Goal: Transaction & Acquisition: Obtain resource

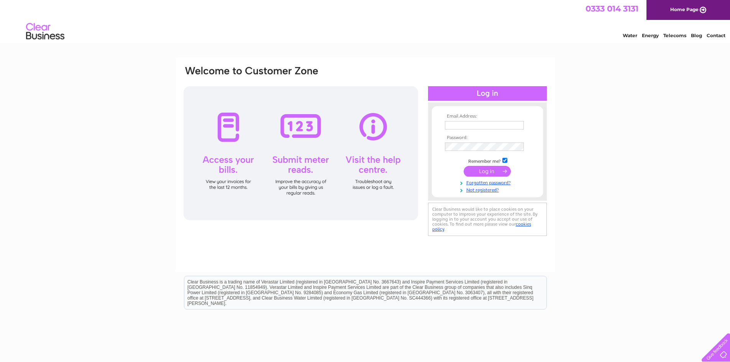
type input "j.pender@pendersons.uk.com"
click at [493, 170] on input "submit" at bounding box center [486, 171] width 47 height 11
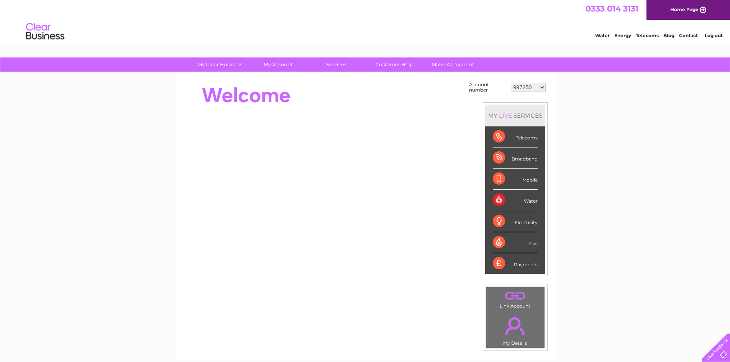
click at [533, 83] on select "997250 1048448 2943093 30317838" at bounding box center [528, 87] width 35 height 9
click at [542, 85] on select "997250 1048448 2943093 30317838" at bounding box center [528, 87] width 35 height 9
drag, startPoint x: 607, startPoint y: 133, endPoint x: 600, endPoint y: 137, distance: 7.8
click at [608, 132] on div "My Clear Business Login Details My Details My Preferences Link Account My Accou…" at bounding box center [365, 273] width 730 height 432
click at [516, 83] on select "997250 1048448 2943093 30317838" at bounding box center [528, 87] width 35 height 9
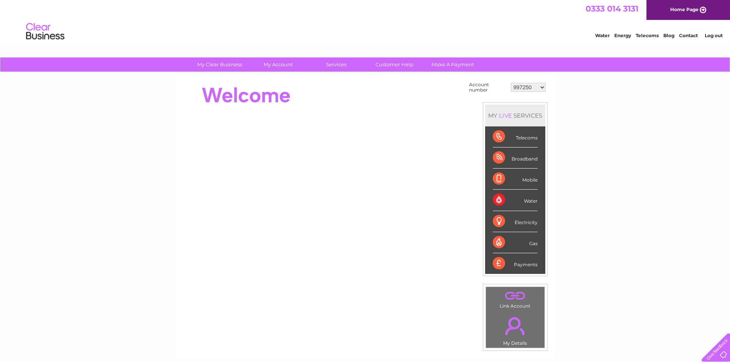
click at [538, 88] on select "997250 1048448 2943093 30317838" at bounding box center [528, 87] width 35 height 9
select select "2943093"
click at [511, 83] on select "997250 1048448 2943093 30317838" at bounding box center [528, 87] width 35 height 9
click at [541, 89] on select "997250 1048448 2943093 30317838" at bounding box center [528, 87] width 35 height 9
select select "997250"
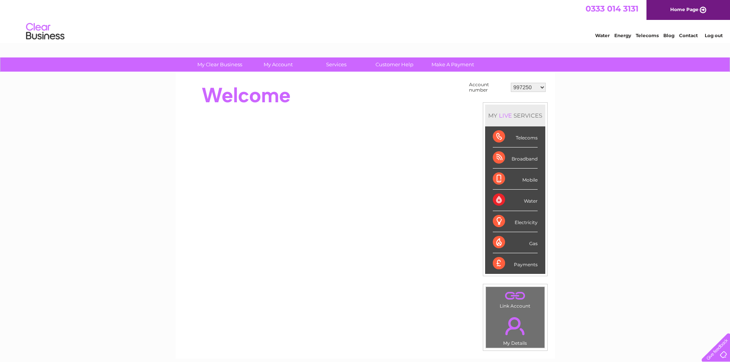
click at [511, 83] on select "997250 1048448 2943093 30317838" at bounding box center [528, 87] width 35 height 9
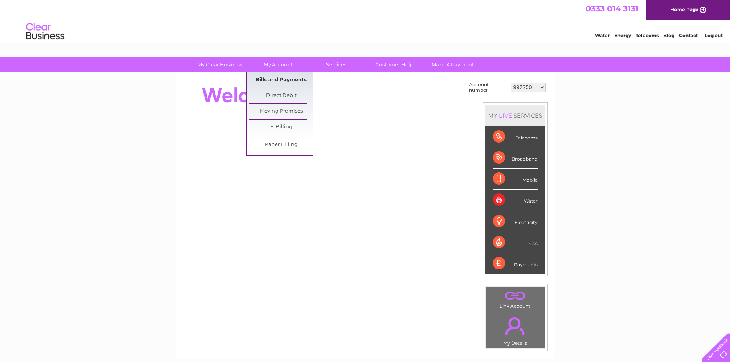
click at [282, 77] on link "Bills and Payments" at bounding box center [280, 79] width 63 height 15
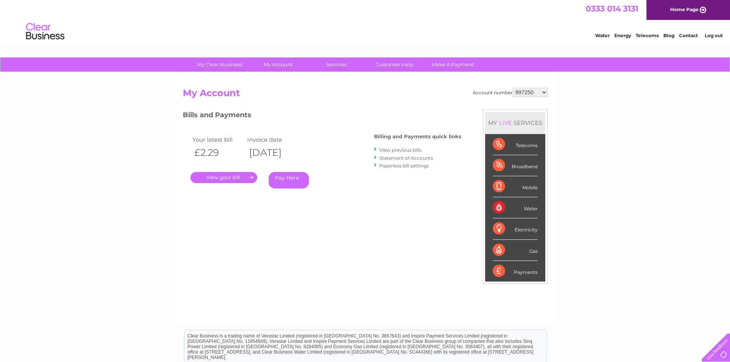
click at [637, 103] on div "My Clear Business Login Details My Details My Preferences Link Account My Accou…" at bounding box center [365, 256] width 730 height 399
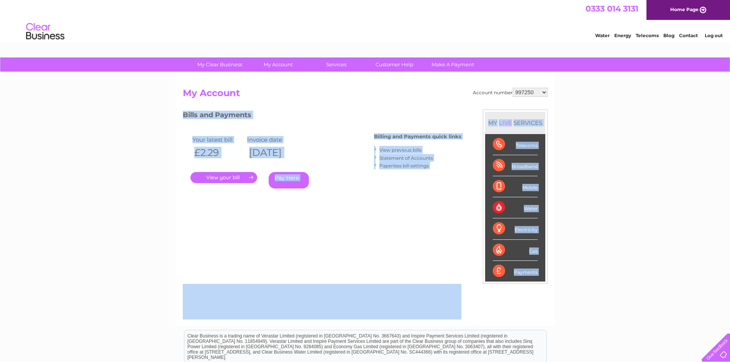
click at [674, 130] on div "My Clear Business Login Details My Details My Preferences Link Account My Accou…" at bounding box center [365, 256] width 730 height 399
click at [596, 123] on div "My Clear Business Login Details My Details My Preferences Link Account My Accou…" at bounding box center [365, 256] width 730 height 399
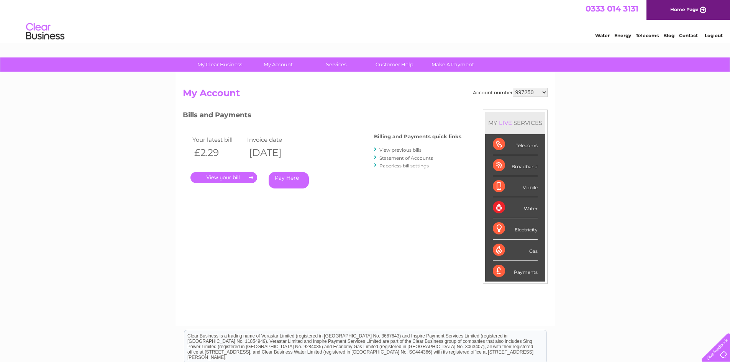
click at [535, 87] on div "Account number 997250 1048448 2943093 30317838 My Account MY LIVE SERVICES Tele…" at bounding box center [364, 199] width 379 height 254
click at [538, 93] on select "997250 1048448 2943093 30317838" at bounding box center [529, 92] width 35 height 9
click at [219, 179] on link "." at bounding box center [223, 177] width 67 height 11
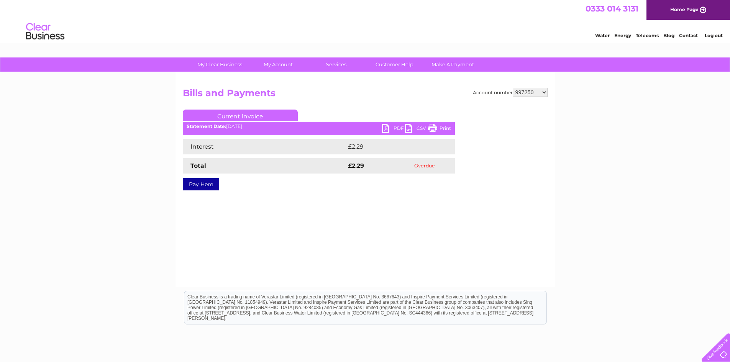
click at [384, 129] on link "PDF" at bounding box center [393, 129] width 23 height 11
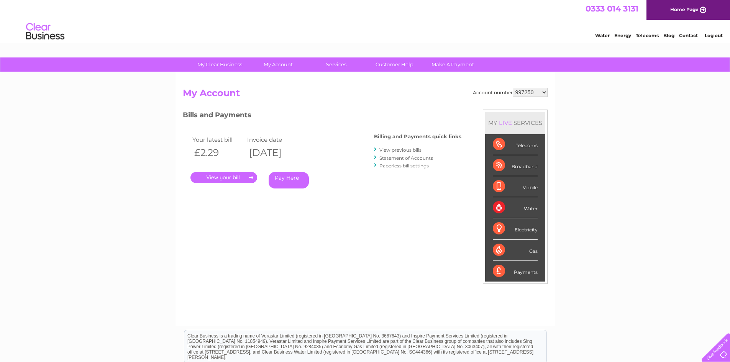
click at [411, 149] on link "View previous bills" at bounding box center [400, 150] width 42 height 6
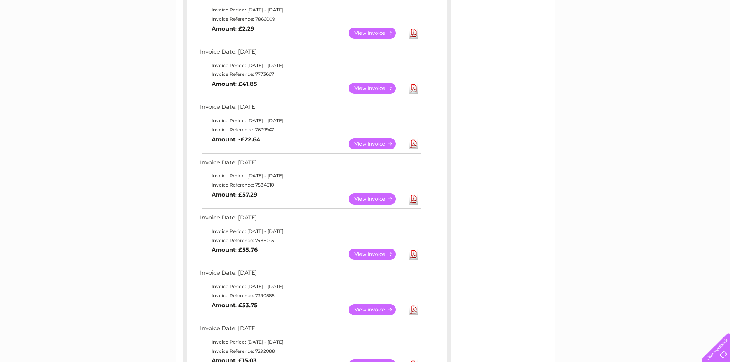
scroll to position [180, 0]
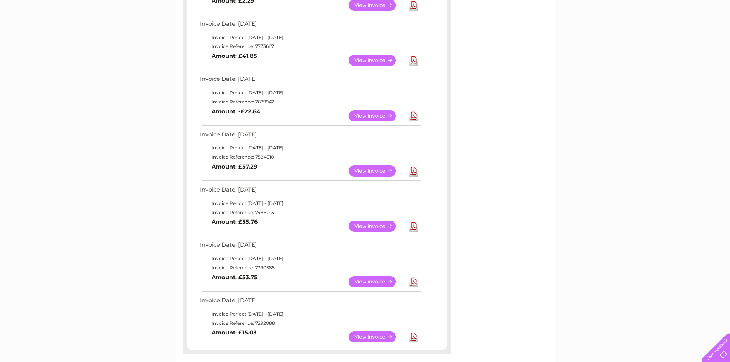
click at [411, 282] on link "Download" at bounding box center [414, 281] width 10 height 11
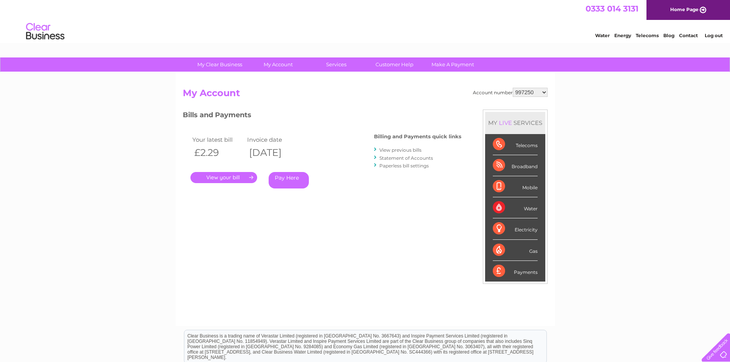
click at [544, 93] on select "997250 1048448 2943093 30317838" at bounding box center [529, 92] width 35 height 9
click at [524, 88] on select "997250 1048448 2943093 30317838" at bounding box center [529, 92] width 35 height 9
select select "1048448"
click at [512, 88] on select "997250 1048448 2943093 30317838" at bounding box center [529, 92] width 35 height 9
click at [530, 96] on select "997250 1048448 2943093 30317838" at bounding box center [529, 92] width 35 height 9
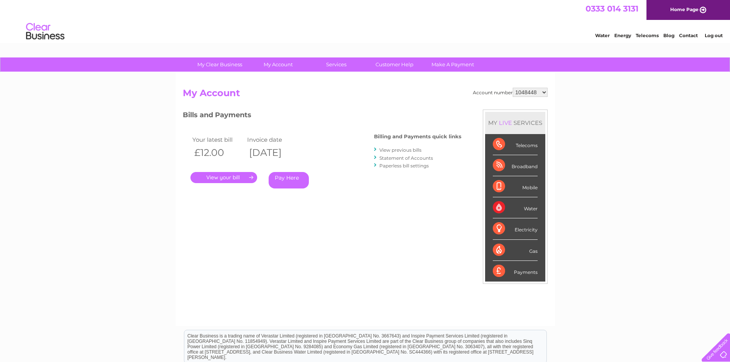
select select "30317838"
click at [512, 88] on select "997250 1048448 2943093 30317838" at bounding box center [529, 92] width 35 height 9
click at [519, 95] on select "997250 1048448 2943093 30317838" at bounding box center [529, 92] width 35 height 9
select select "997250"
click at [512, 88] on select "997250 1048448 2943093 30317838" at bounding box center [529, 92] width 35 height 9
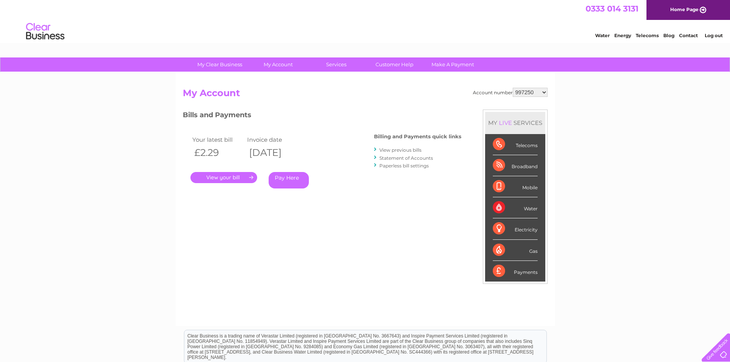
click at [248, 176] on link "." at bounding box center [223, 177] width 67 height 11
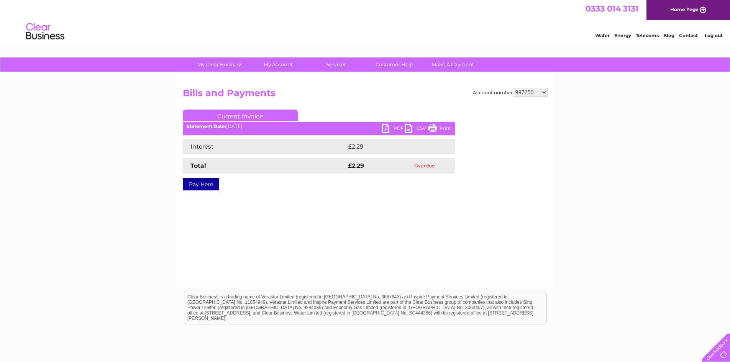
click at [385, 128] on link "PDF" at bounding box center [393, 129] width 23 height 11
click at [515, 97] on div "Account number 997250 1048448 2943093 30317838 Bills and Payments Current Invoi…" at bounding box center [365, 145] width 365 height 114
click at [547, 93] on select "997250 1048448 2943093 30317838" at bounding box center [529, 92] width 35 height 9
select select "30317838"
click at [512, 88] on select "997250 1048448 2943093 30317838" at bounding box center [529, 92] width 35 height 9
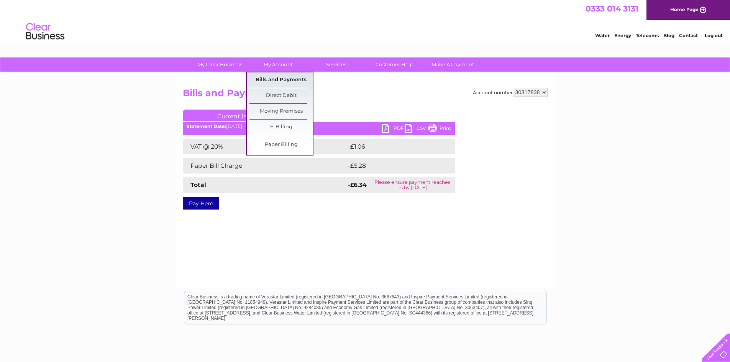
click at [280, 80] on link "Bills and Payments" at bounding box center [280, 79] width 63 height 15
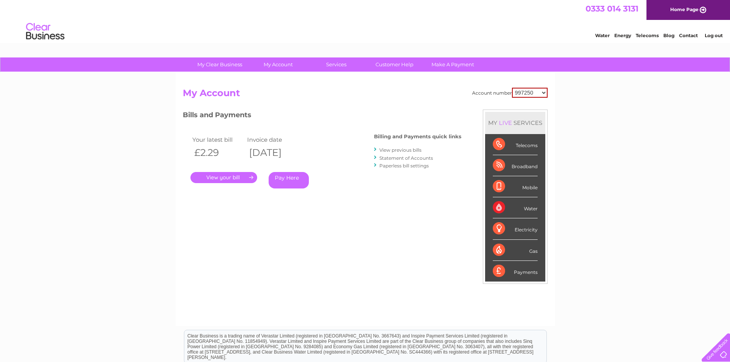
click at [529, 90] on select "997250 1048448 2943093 30317838" at bounding box center [530, 93] width 36 height 10
select select "30317838"
click at [512, 88] on select "997250 1048448 2943093 30317838" at bounding box center [530, 93] width 36 height 10
click at [596, 119] on div "My Clear Business Login Details My Details My Preferences Link Account My Accou…" at bounding box center [365, 256] width 730 height 399
click at [235, 179] on link "." at bounding box center [223, 177] width 67 height 11
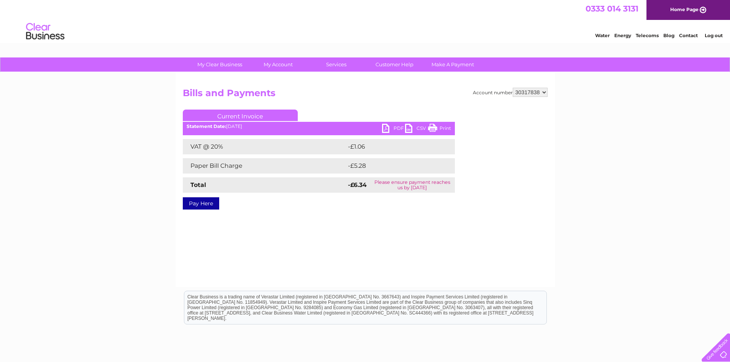
click at [384, 126] on link "PDF" at bounding box center [393, 129] width 23 height 11
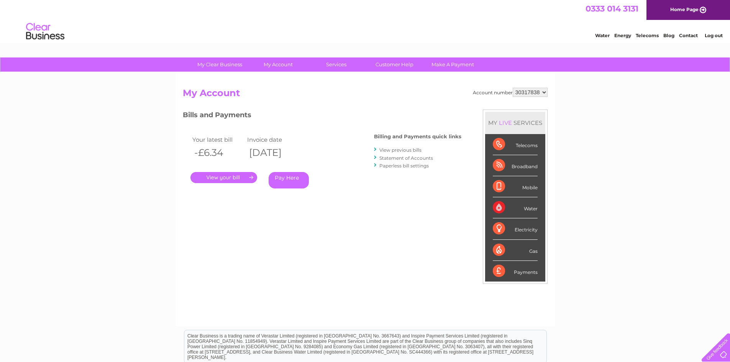
click at [406, 150] on link "View previous bills" at bounding box center [400, 150] width 42 height 6
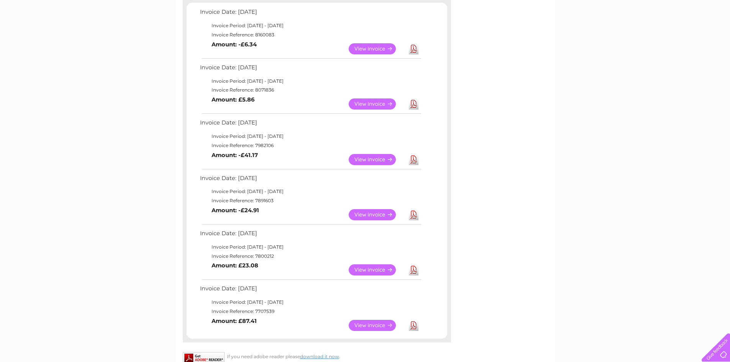
scroll to position [138, 0]
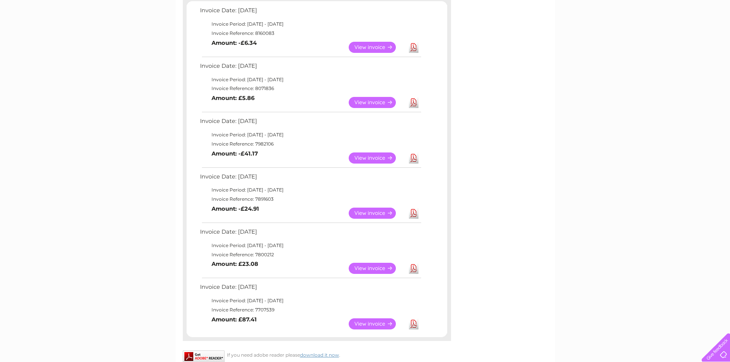
click at [374, 323] on link "View" at bounding box center [377, 323] width 56 height 11
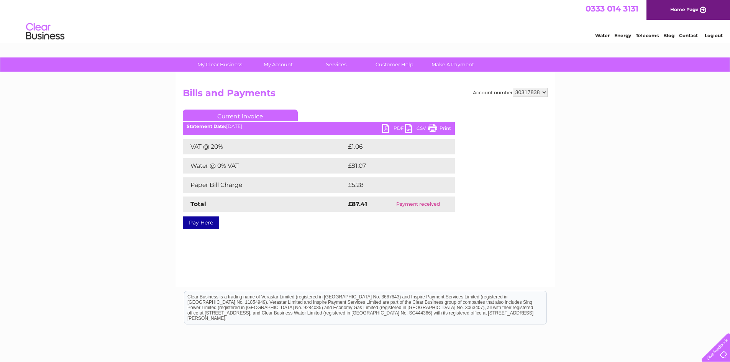
click at [383, 130] on link "PDF" at bounding box center [393, 129] width 23 height 11
click at [532, 89] on select "997250 1048448 2943093 30317838" at bounding box center [529, 92] width 35 height 9
select select "997250"
click at [512, 88] on select "997250 1048448 2943093 30317838" at bounding box center [529, 92] width 35 height 9
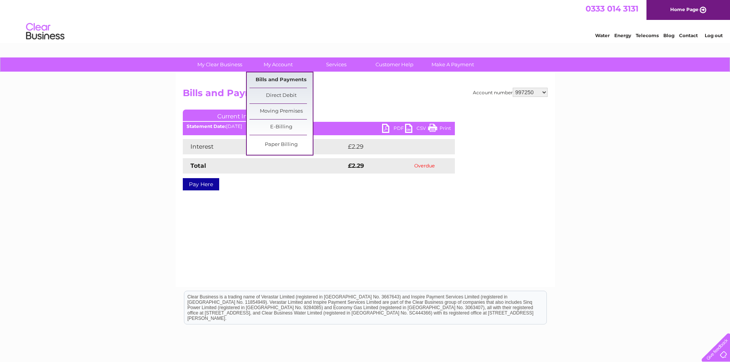
click at [280, 80] on link "Bills and Payments" at bounding box center [280, 79] width 63 height 15
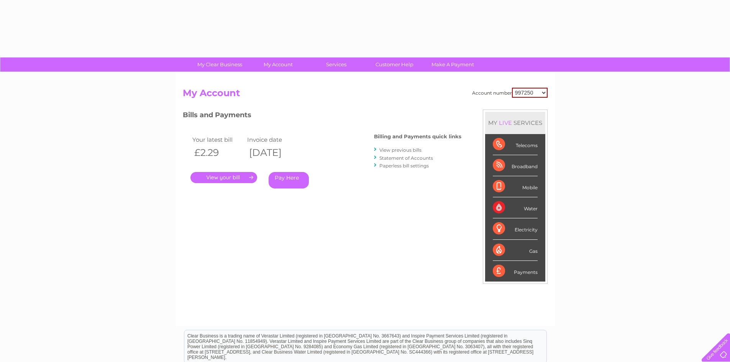
click at [382, 151] on link "View previous bills" at bounding box center [400, 150] width 42 height 6
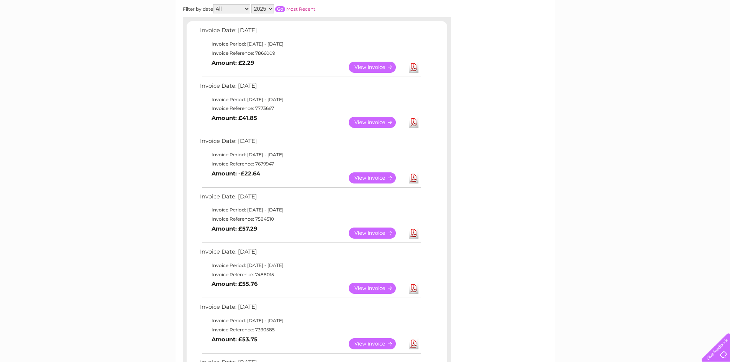
scroll to position [144, 0]
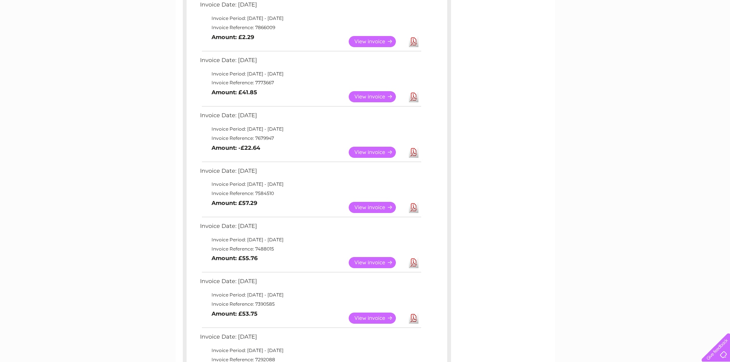
click at [372, 207] on link "View" at bounding box center [377, 207] width 56 height 11
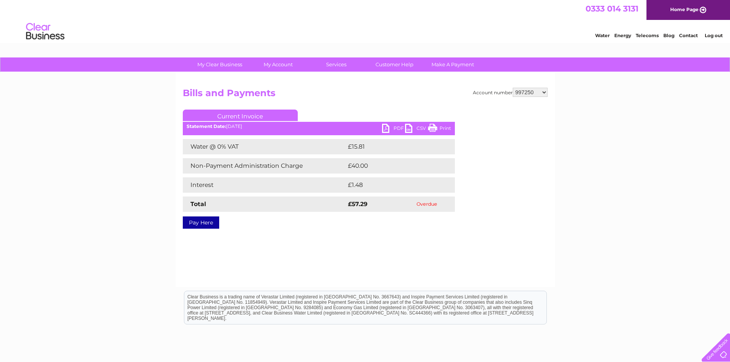
click at [389, 128] on link "PDF" at bounding box center [393, 129] width 23 height 11
click at [591, 32] on div "Water Energy Telecoms Blog Contact Log out" at bounding box center [655, 33] width 150 height 16
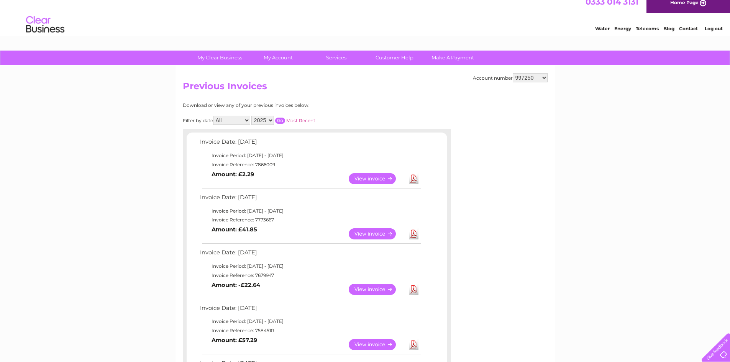
scroll to position [2, 0]
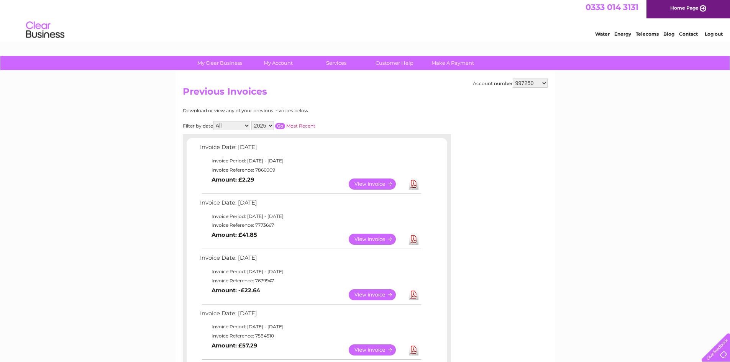
drag, startPoint x: 730, startPoint y: 100, endPoint x: 725, endPoint y: 43, distance: 58.1
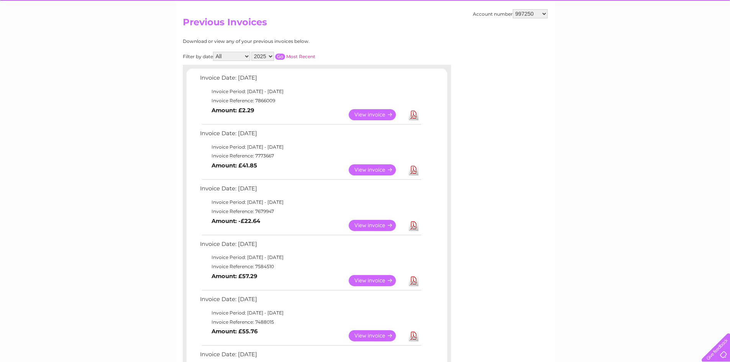
scroll to position [156, 0]
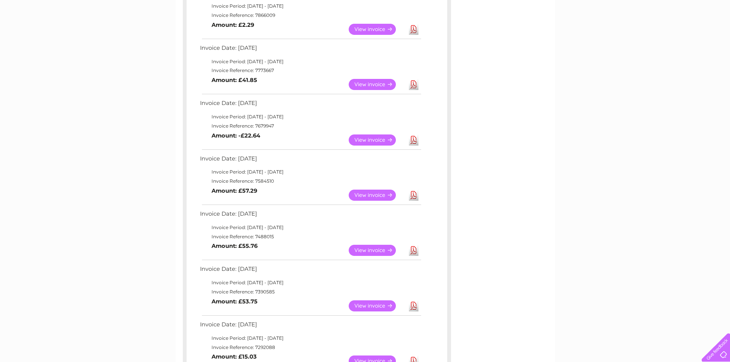
click at [378, 198] on link "View" at bounding box center [377, 195] width 56 height 11
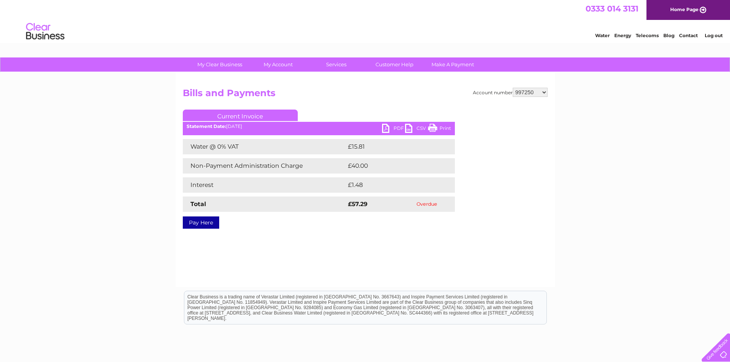
click at [436, 130] on link "Print" at bounding box center [439, 129] width 23 height 11
click at [399, 128] on link "PDF" at bounding box center [393, 129] width 23 height 11
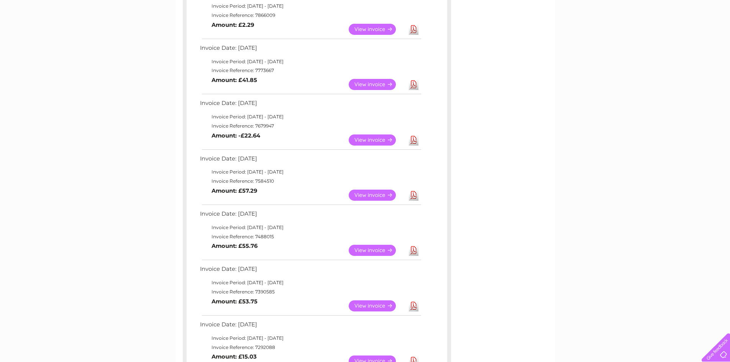
click at [384, 253] on link "View" at bounding box center [377, 250] width 56 height 11
click at [424, 246] on div "Invoice Date: 02 July 2025 Invoice Period: 1 July 2025 - 31 July 2025 Invoice R…" at bounding box center [317, 178] width 260 height 383
click at [417, 248] on link "Download" at bounding box center [414, 250] width 10 height 11
click at [390, 306] on link "View" at bounding box center [377, 305] width 56 height 11
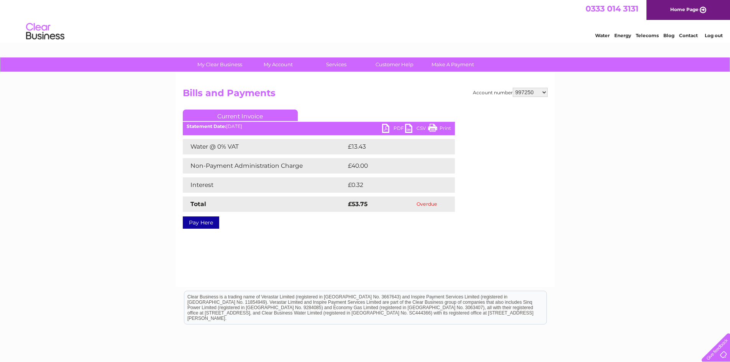
click at [380, 126] on div "Statement Date: 04/02/2025" at bounding box center [319, 126] width 272 height 5
click at [385, 126] on link "PDF" at bounding box center [393, 129] width 23 height 11
click at [395, 125] on link "PDF" at bounding box center [393, 129] width 23 height 11
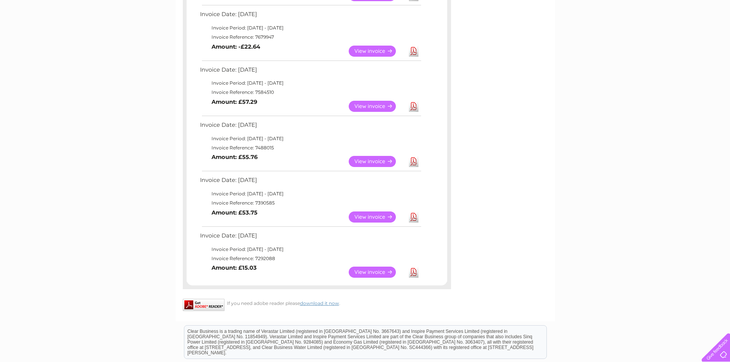
scroll to position [341, 0]
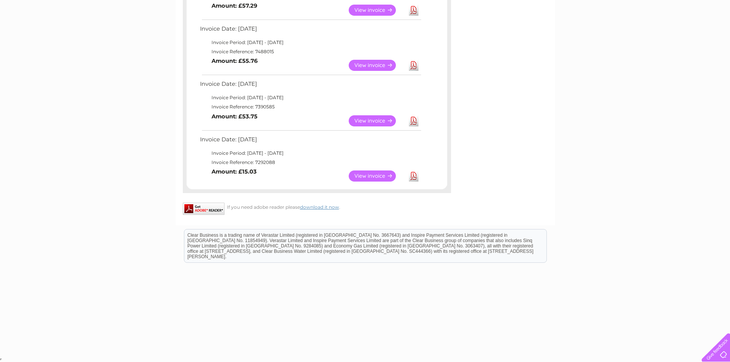
click at [381, 177] on link "View" at bounding box center [377, 175] width 56 height 11
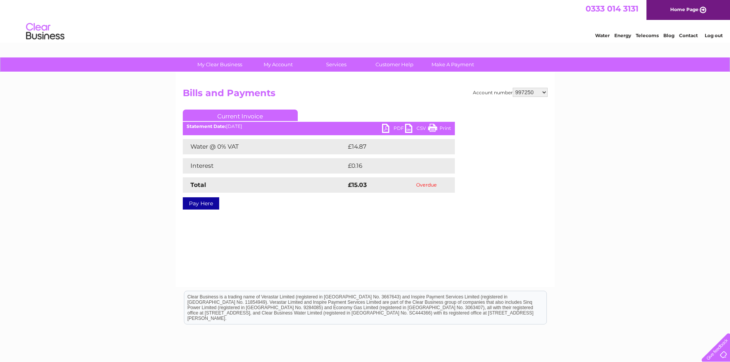
click at [387, 127] on link "PDF" at bounding box center [393, 129] width 23 height 11
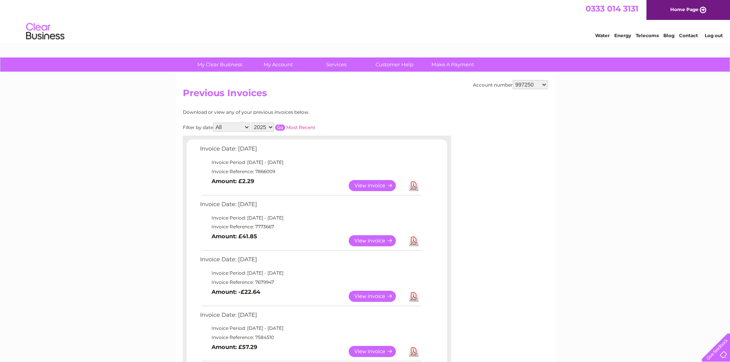
click at [262, 125] on select "2025 2024 2023 2022" at bounding box center [262, 127] width 23 height 9
select select "2024"
click at [252, 123] on select "2025 2024 2023 2022" at bounding box center [262, 127] width 23 height 9
click at [283, 125] on input "button" at bounding box center [280, 127] width 10 height 6
click at [384, 184] on link "View" at bounding box center [377, 185] width 56 height 11
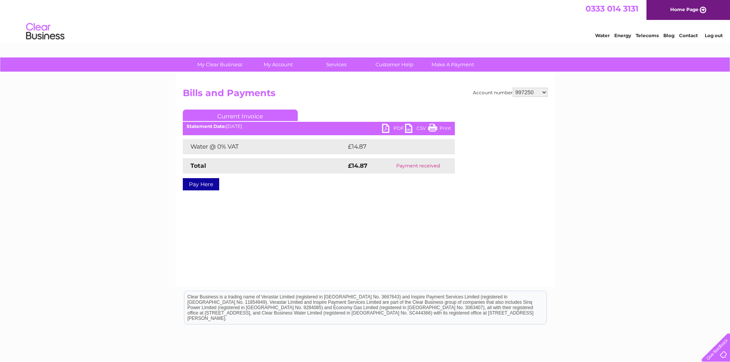
click at [383, 130] on link "PDF" at bounding box center [393, 129] width 23 height 11
